Goal: Find specific page/section: Find specific page/section

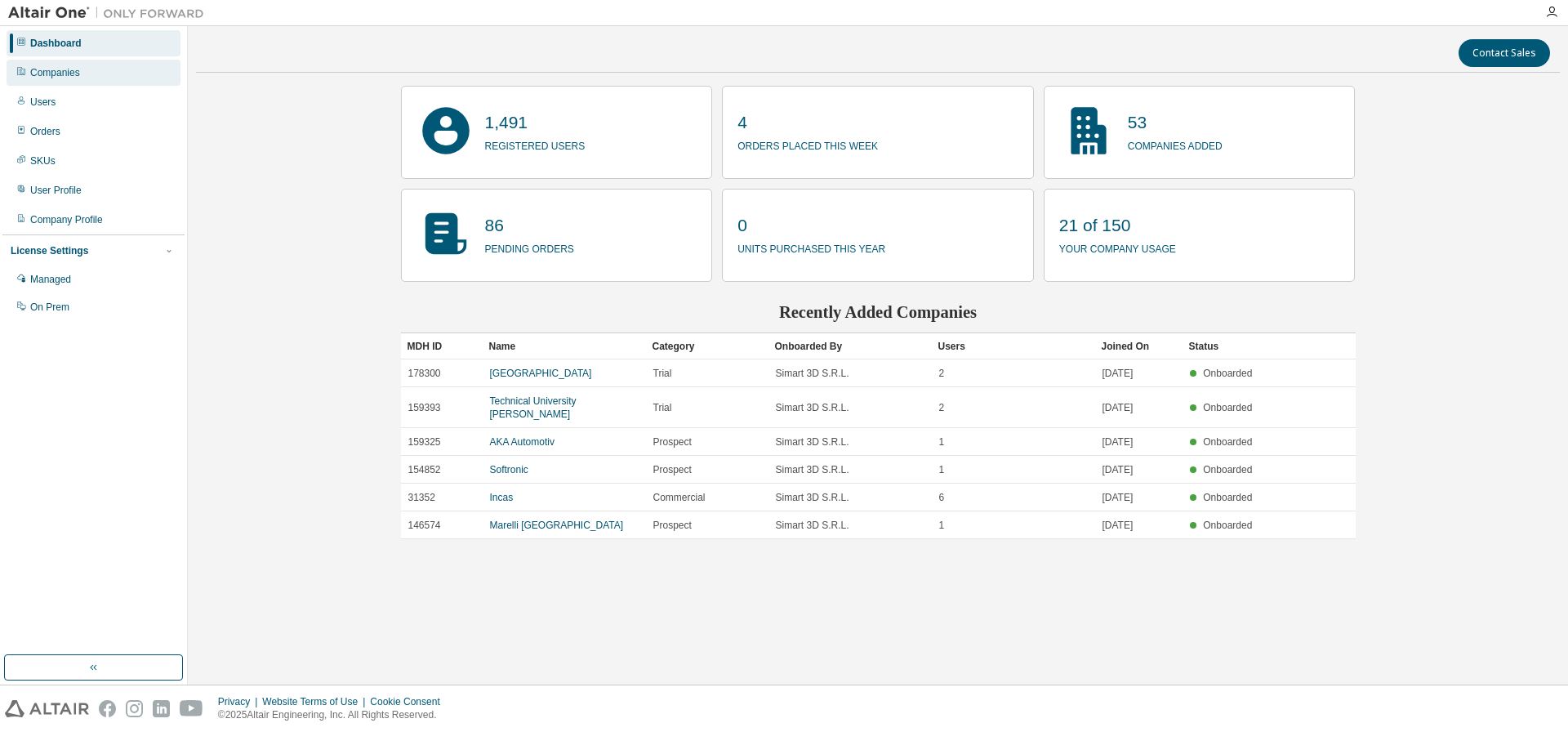
click at [70, 76] on div "Companies" at bounding box center [55, 73] width 50 height 13
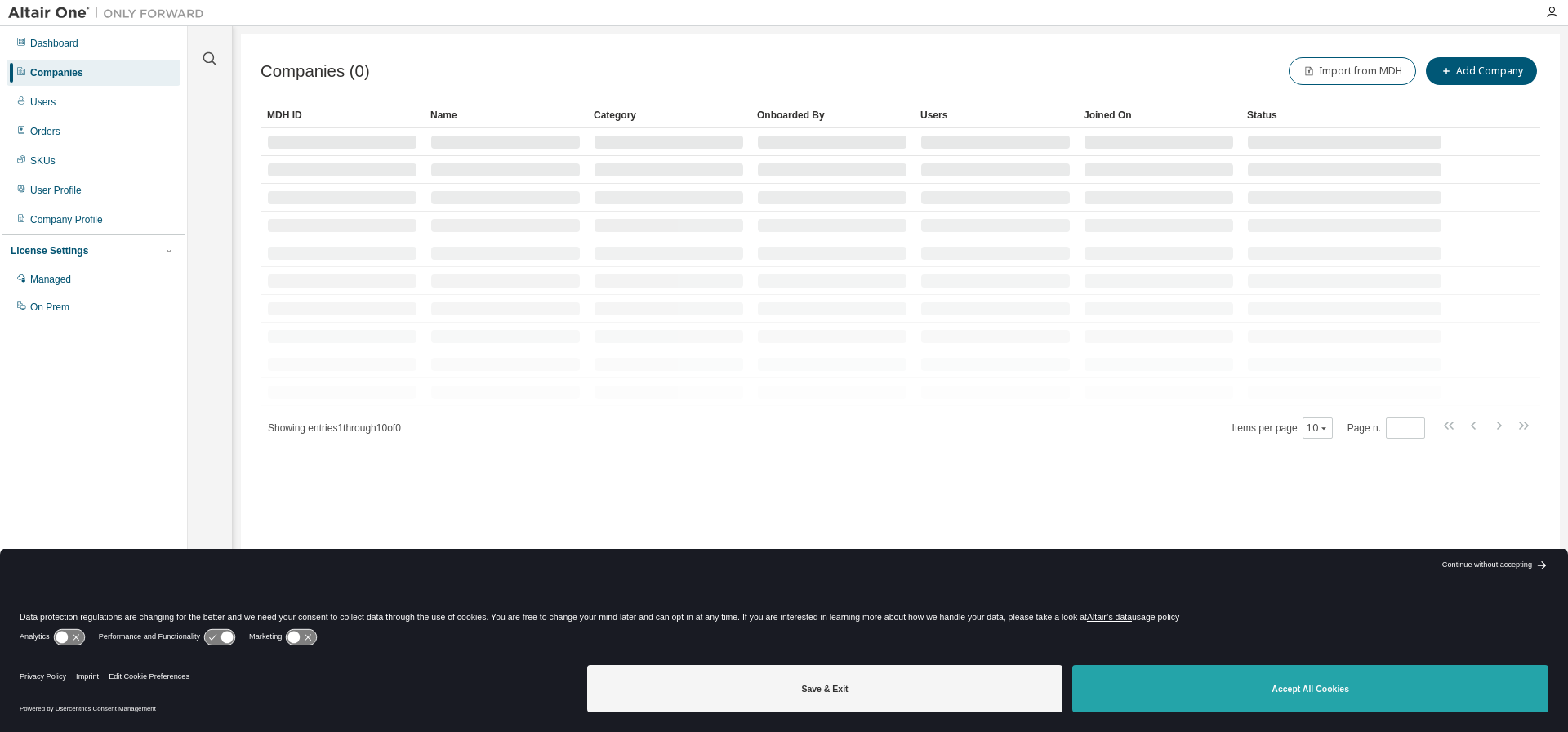
click at [1342, 697] on button "Accept All Cookies" at bounding box center [1310, 689] width 476 height 47
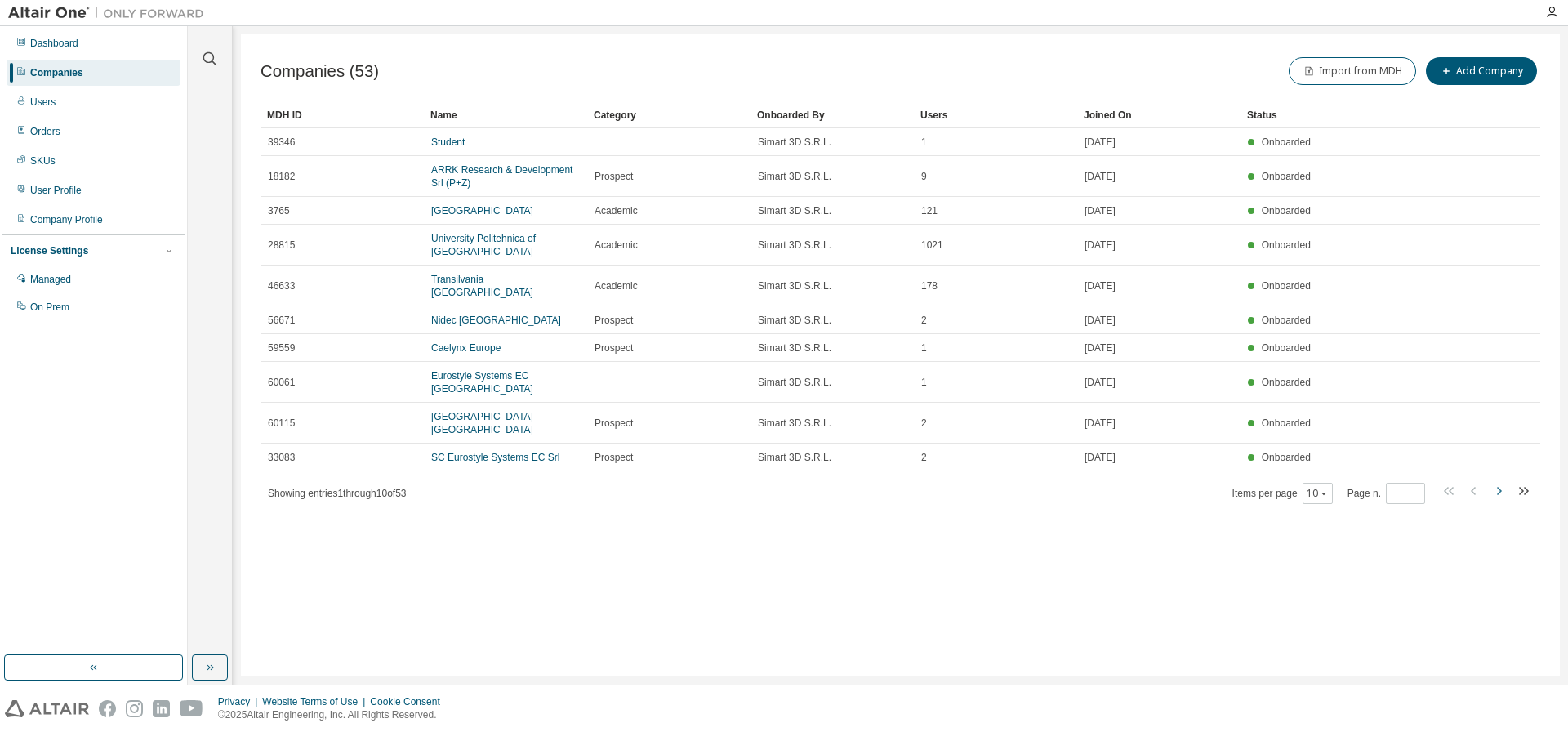
click at [1498, 492] on icon "button" at bounding box center [1498, 491] width 19 height 19
type input "*"
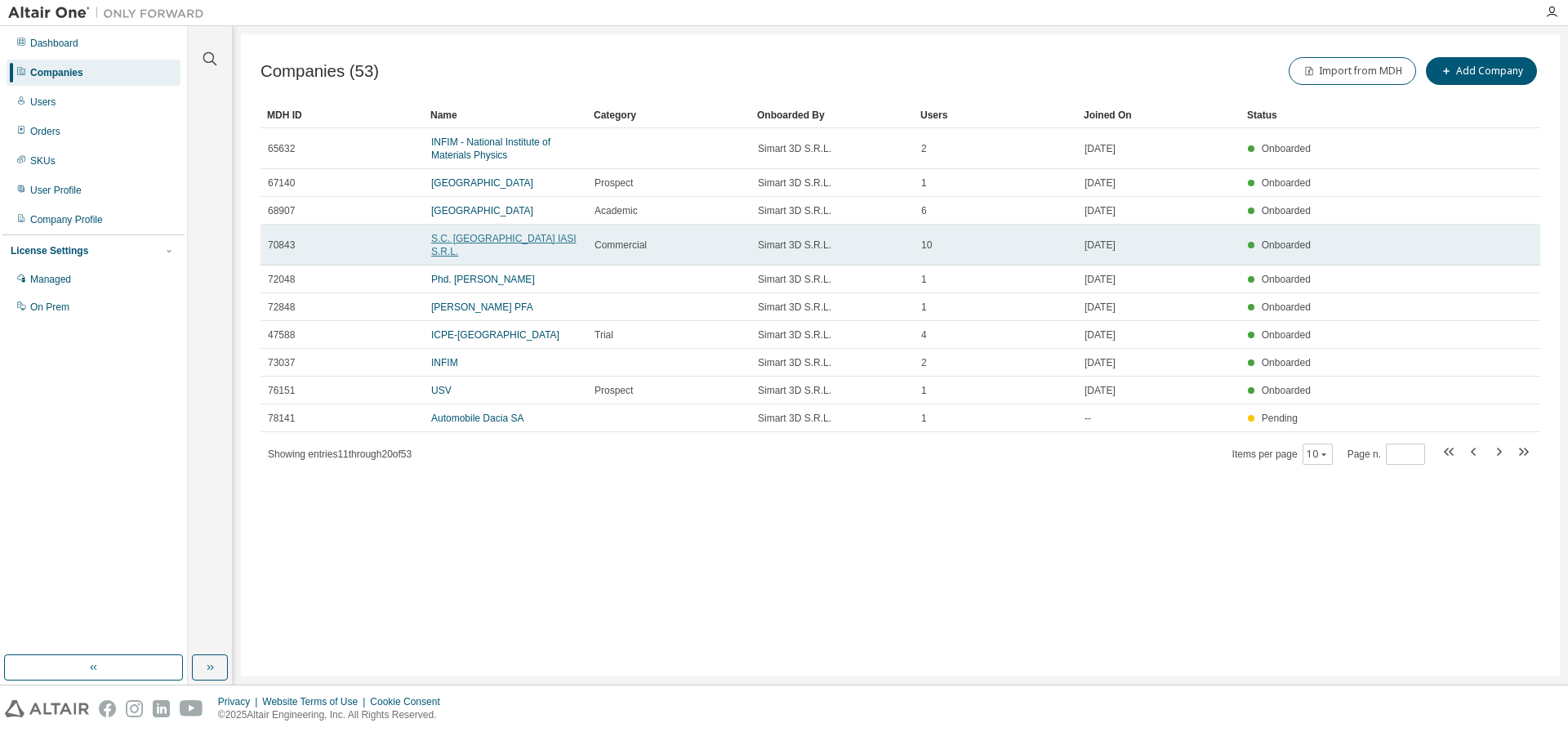
click at [491, 242] on link "S.C. ALTEN DELIVERY CENTER IASI S.R.L." at bounding box center [504, 245] width 145 height 24
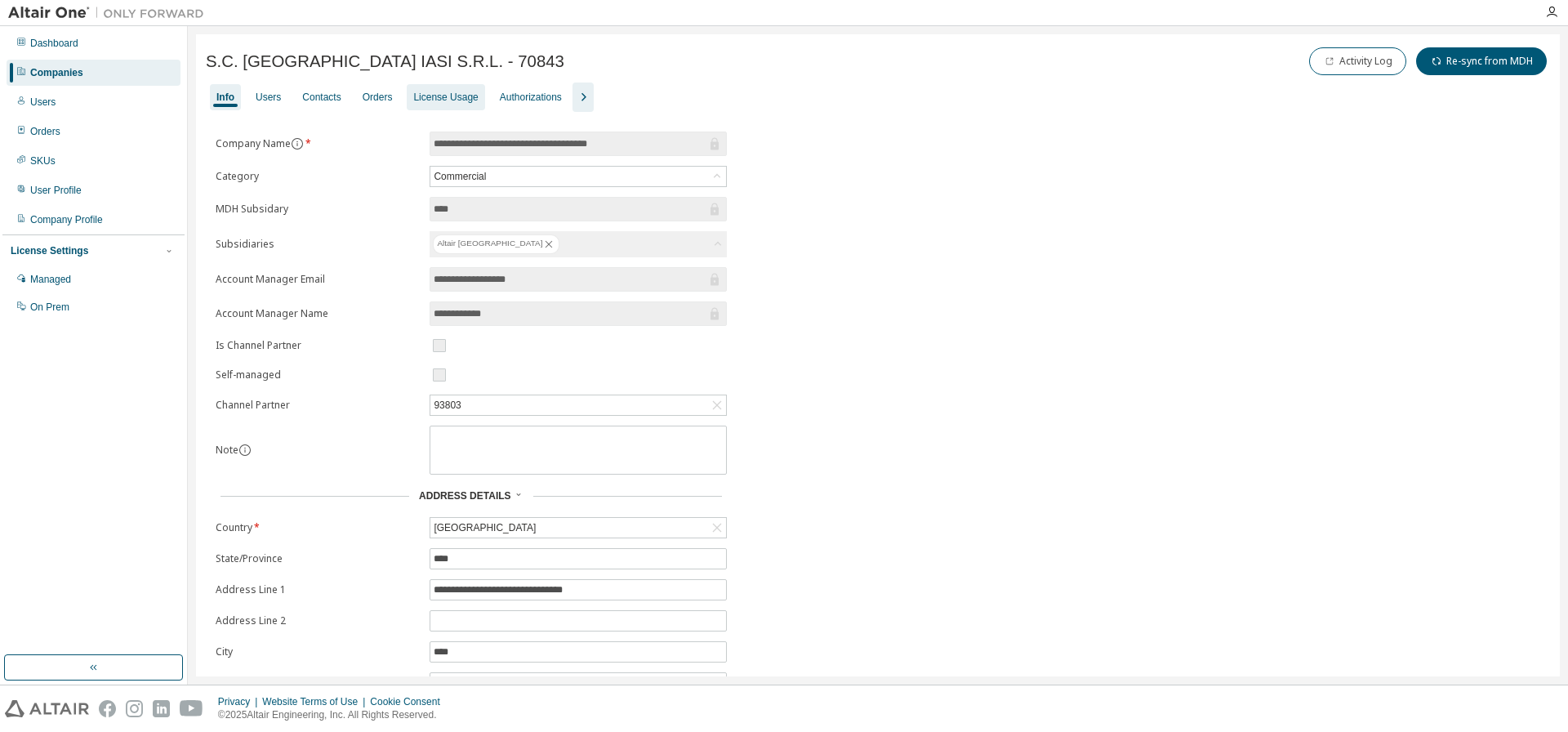
click at [445, 98] on div "License Usage" at bounding box center [445, 98] width 65 height 13
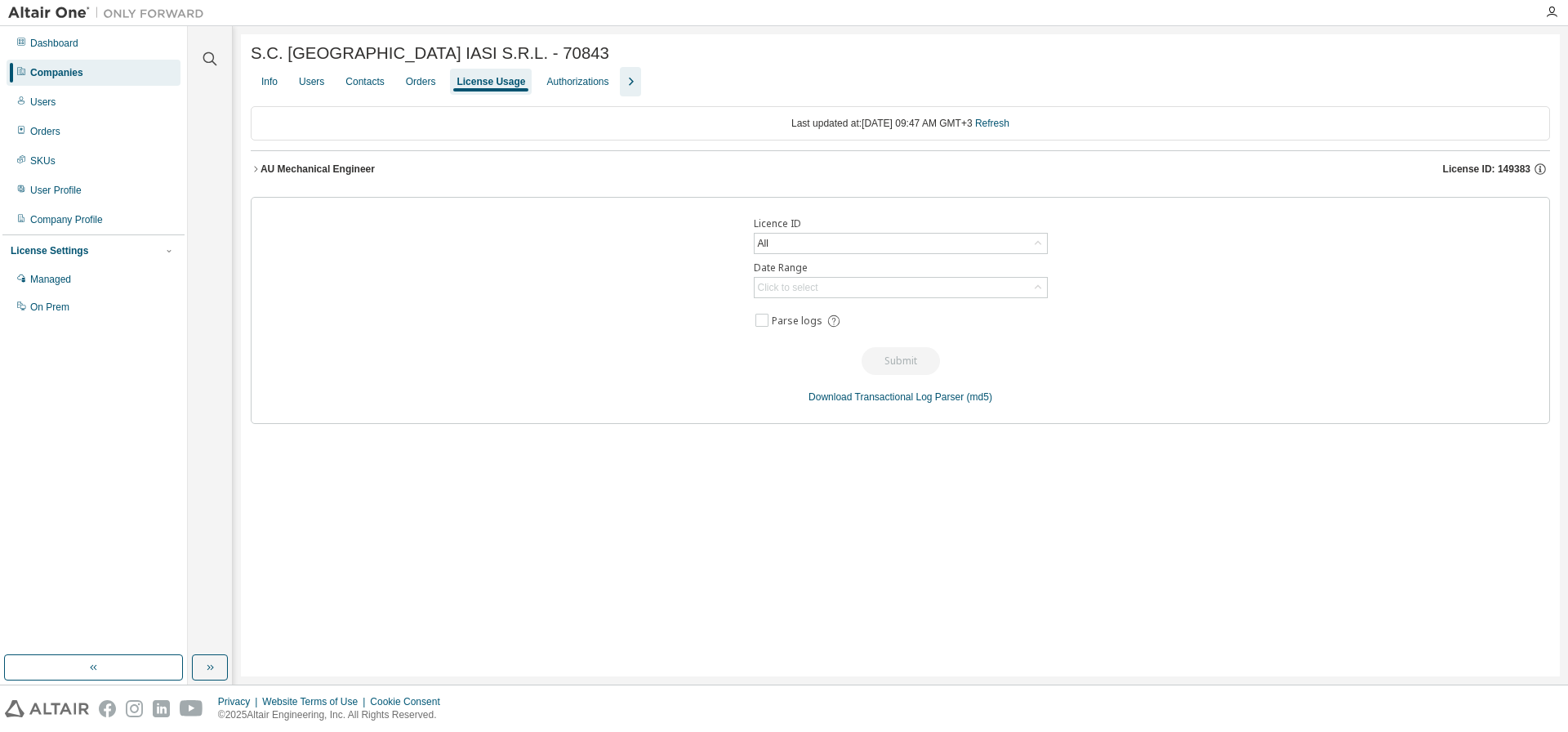
click at [344, 174] on div "AU Mechanical Engineer" at bounding box center [318, 170] width 115 height 13
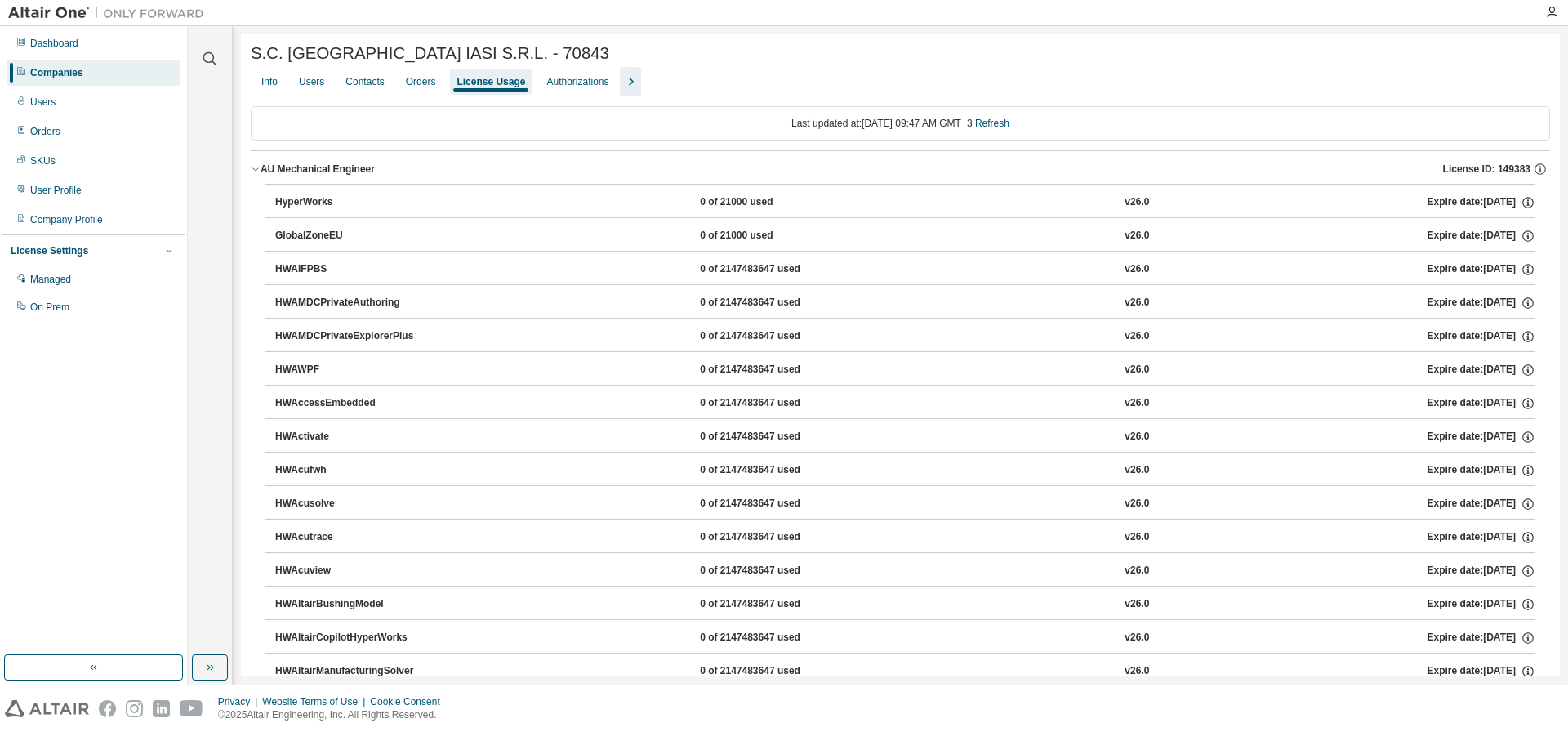
click at [286, 202] on div "HyperWorks" at bounding box center [349, 202] width 147 height 14
